Goal: Task Accomplishment & Management: Manage account settings

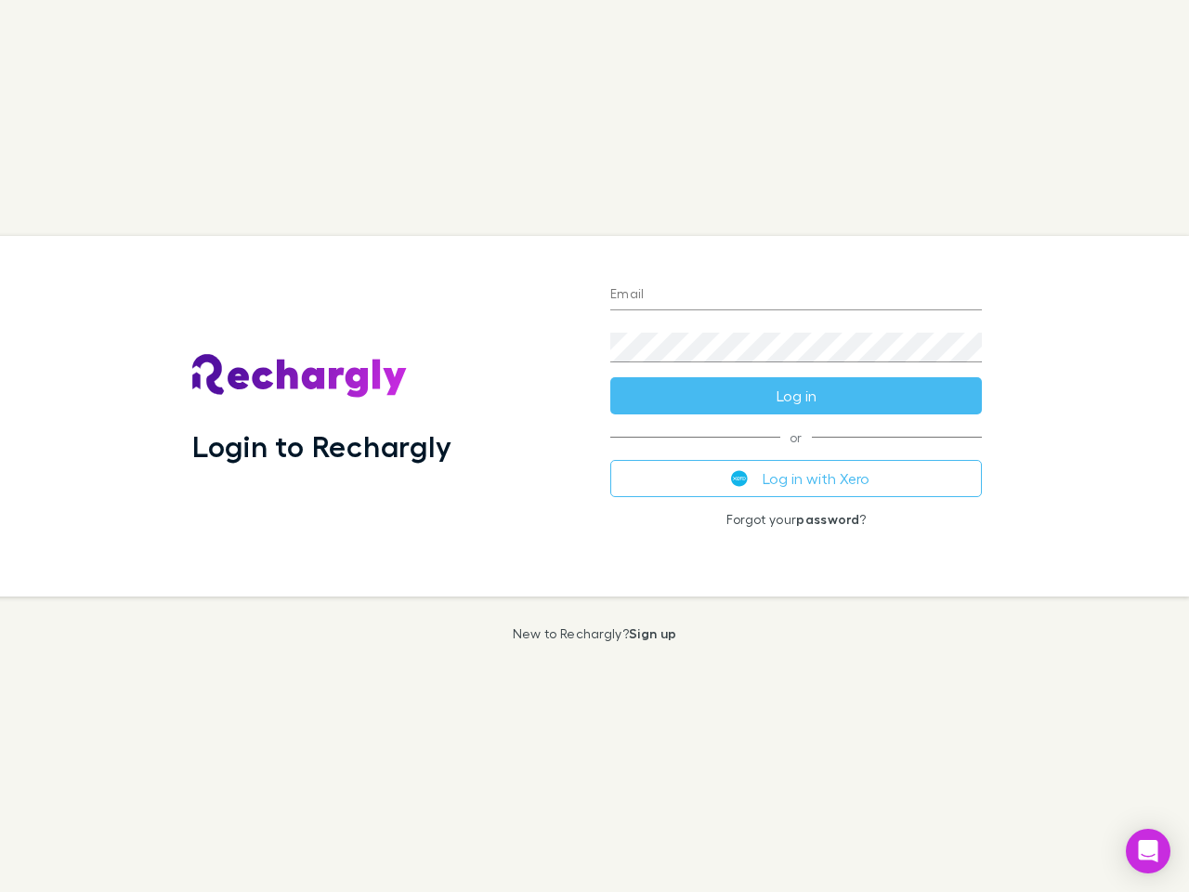
click at [595, 446] on div "Login to Rechargly" at bounding box center [386, 416] width 418 height 361
click at [796, 296] on input "Email" at bounding box center [797, 296] width 372 height 30
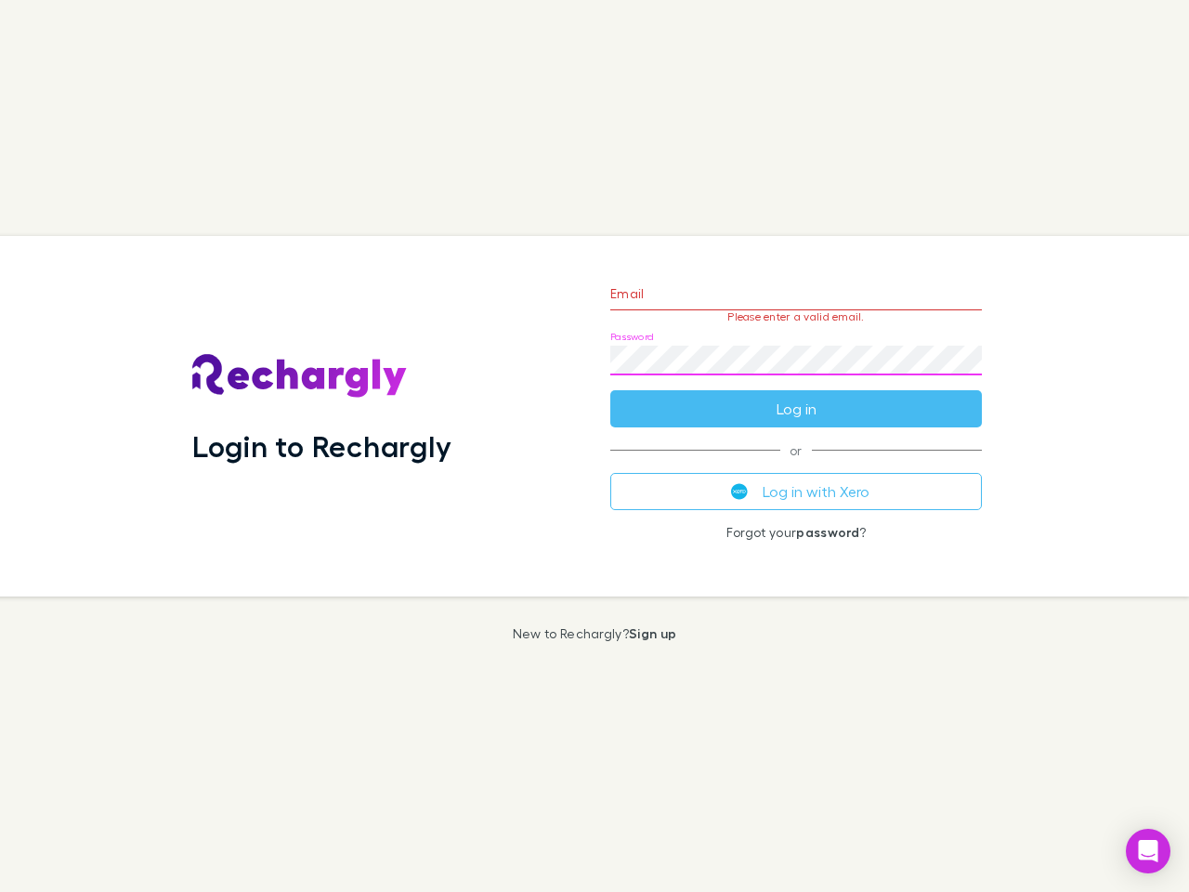
click at [796, 396] on form "Email Please enter a valid email. Password Log in" at bounding box center [797, 347] width 372 height 162
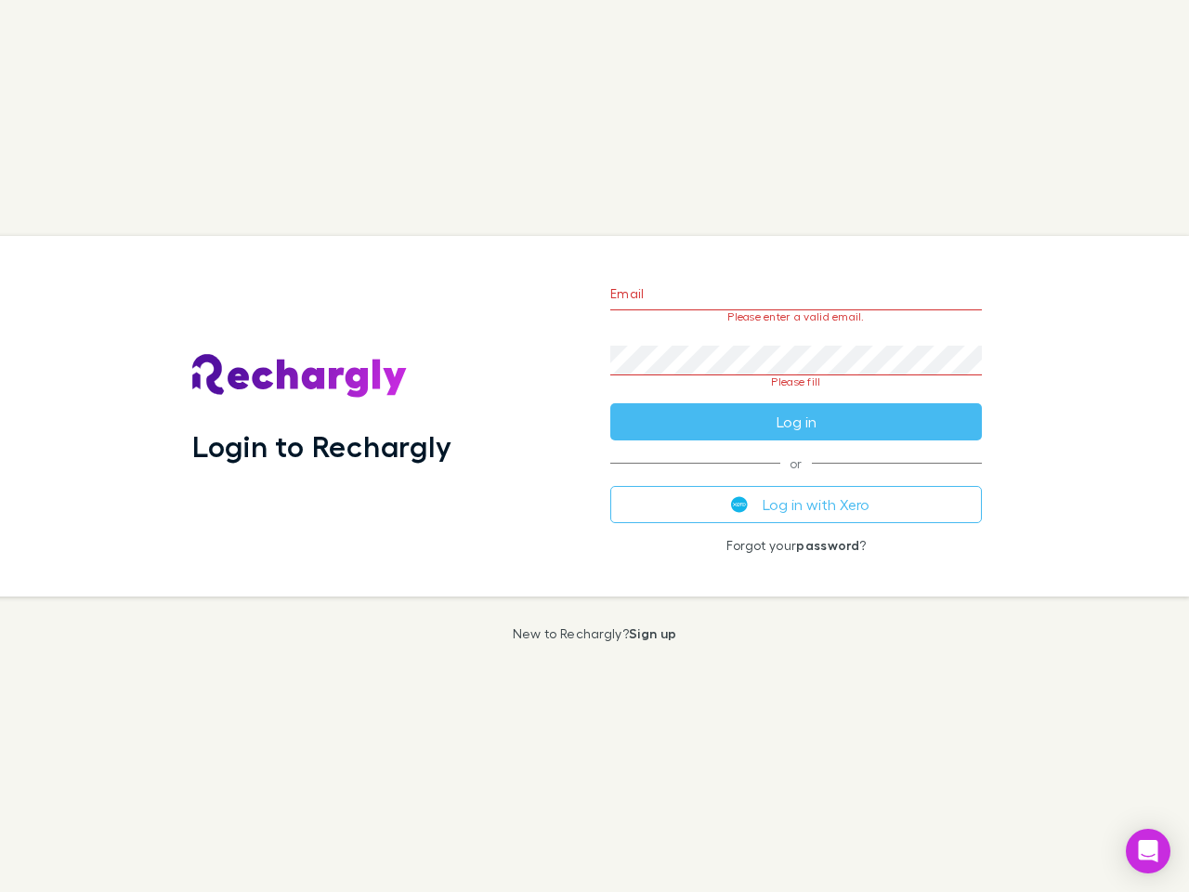
click at [796, 479] on div "Email Please enter a valid email. Password Please fill Log in or Log in with Xe…" at bounding box center [796, 416] width 401 height 361
click at [1149, 851] on icon "Open Intercom Messenger" at bounding box center [1149, 851] width 20 height 22
